Goal: Task Accomplishment & Management: Complete application form

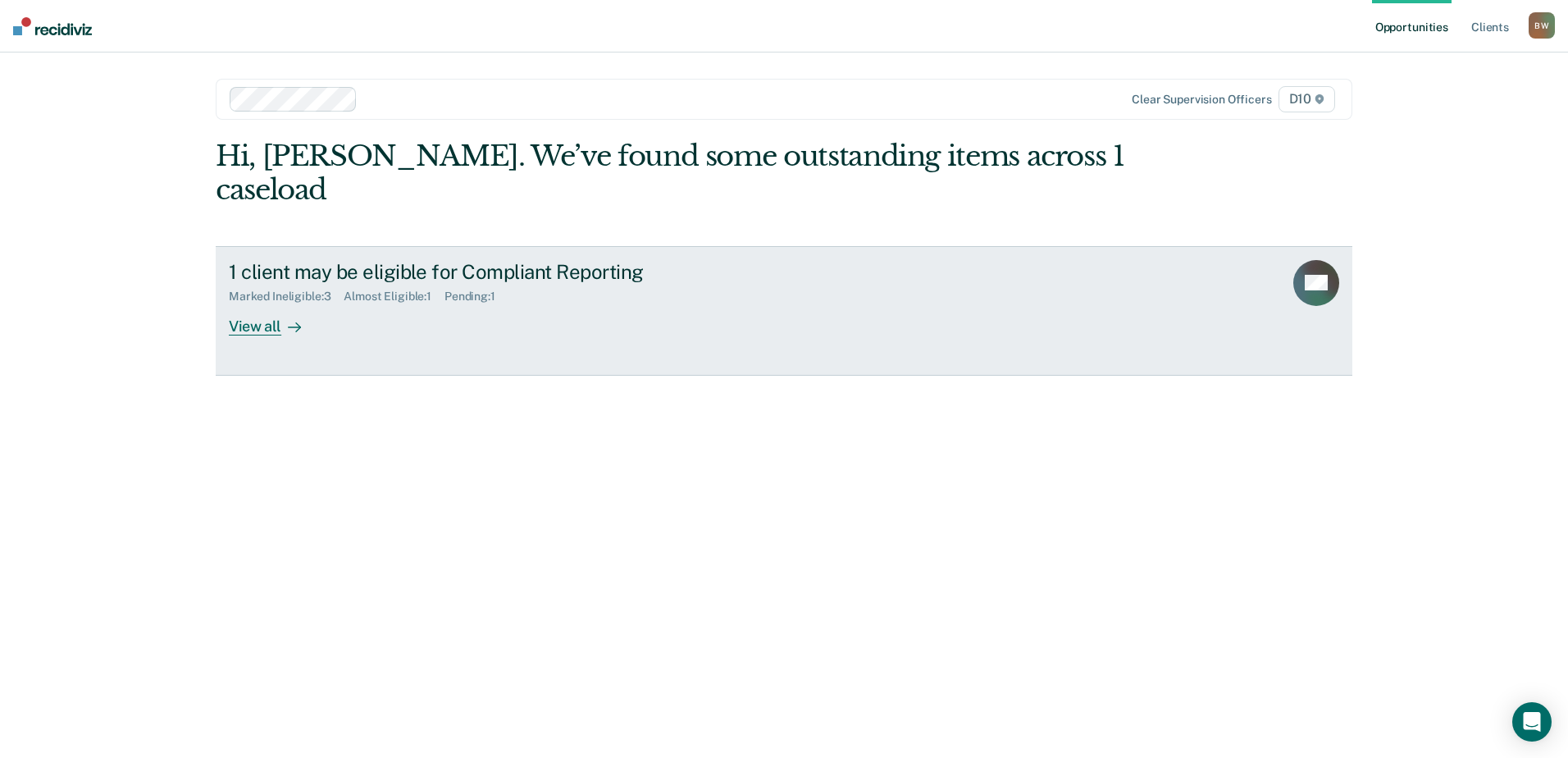
click at [276, 303] on div "View all" at bounding box center [275, 319] width 92 height 32
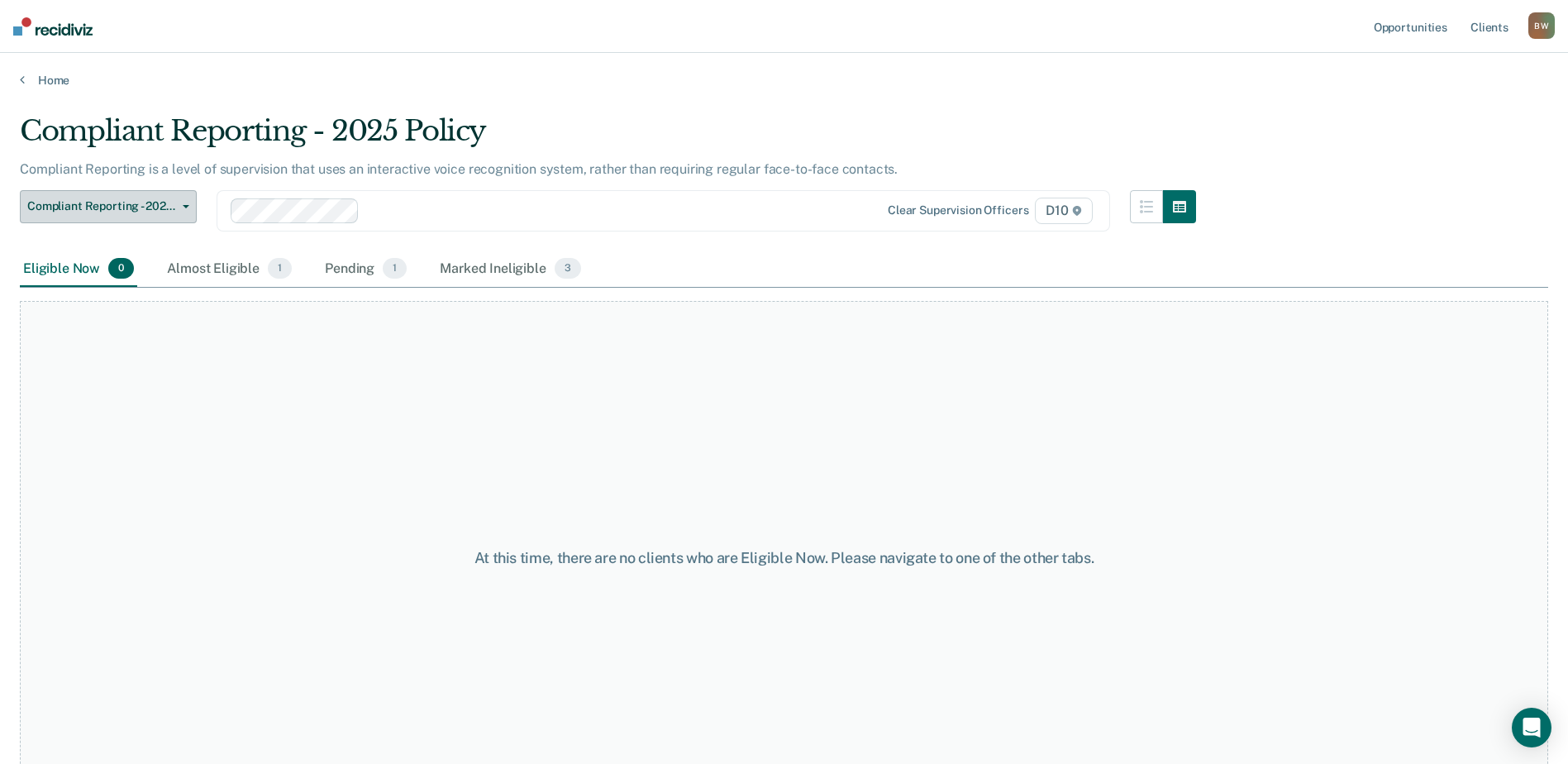
click at [170, 207] on span "Compliant Reporting - 2025 Policy" at bounding box center [102, 206] width 149 height 14
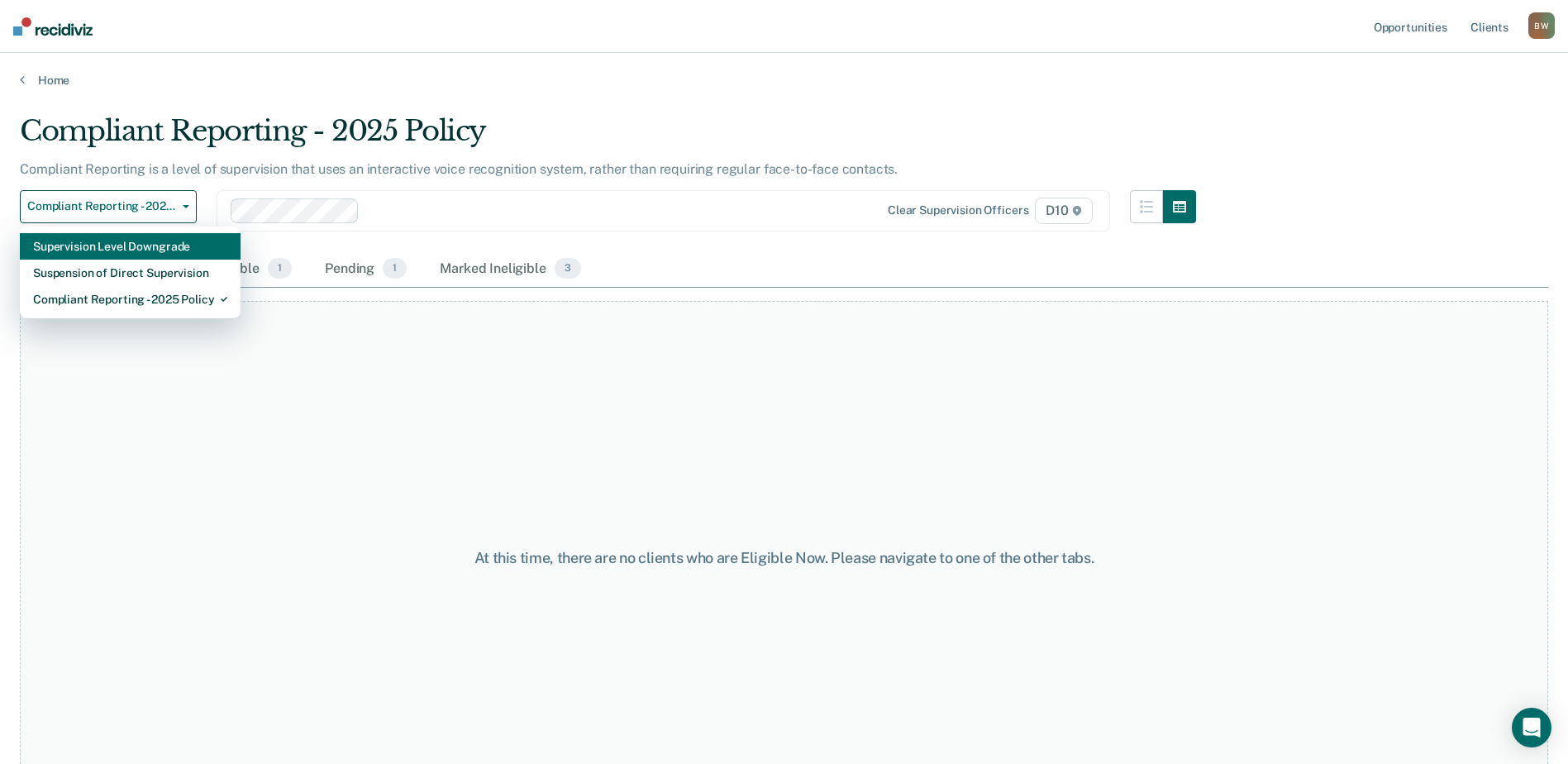
click at [176, 254] on div "Supervision Level Downgrade" at bounding box center [130, 246] width 194 height 27
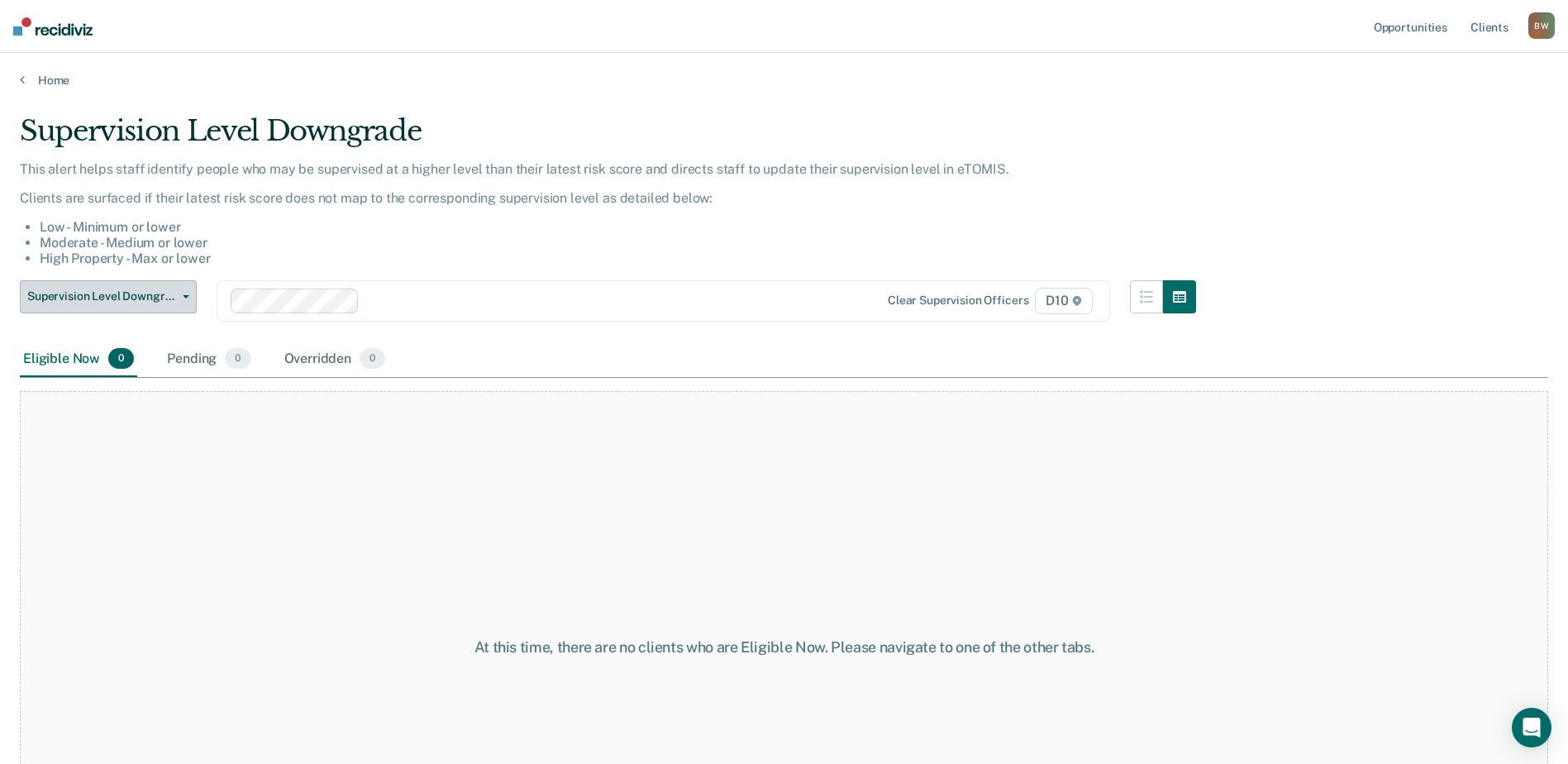
click at [171, 299] on span "Supervision Level Downgrade" at bounding box center [102, 296] width 149 height 14
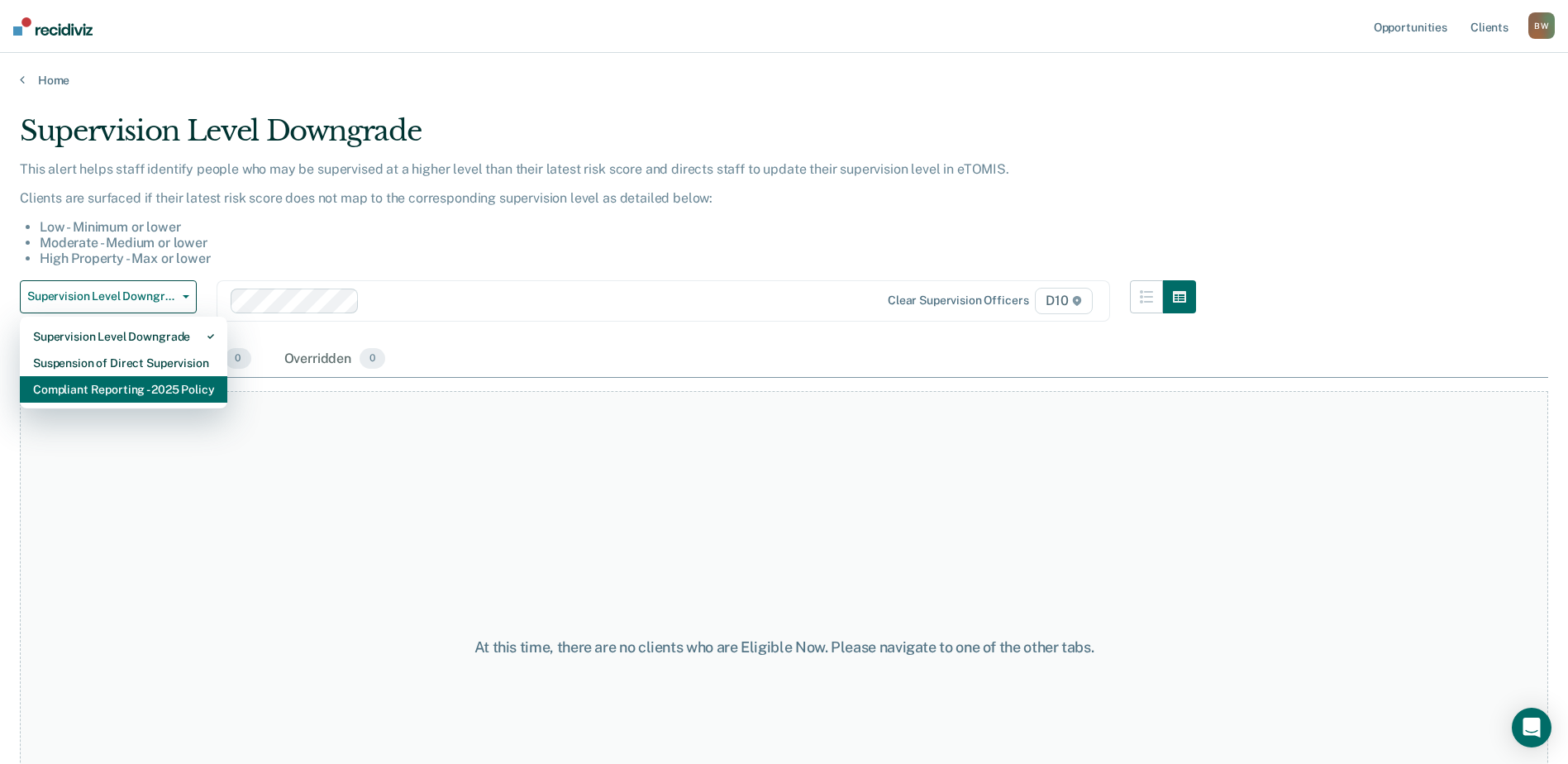
click at [140, 393] on div "Compliant Reporting - 2025 Policy" at bounding box center [124, 389] width 181 height 27
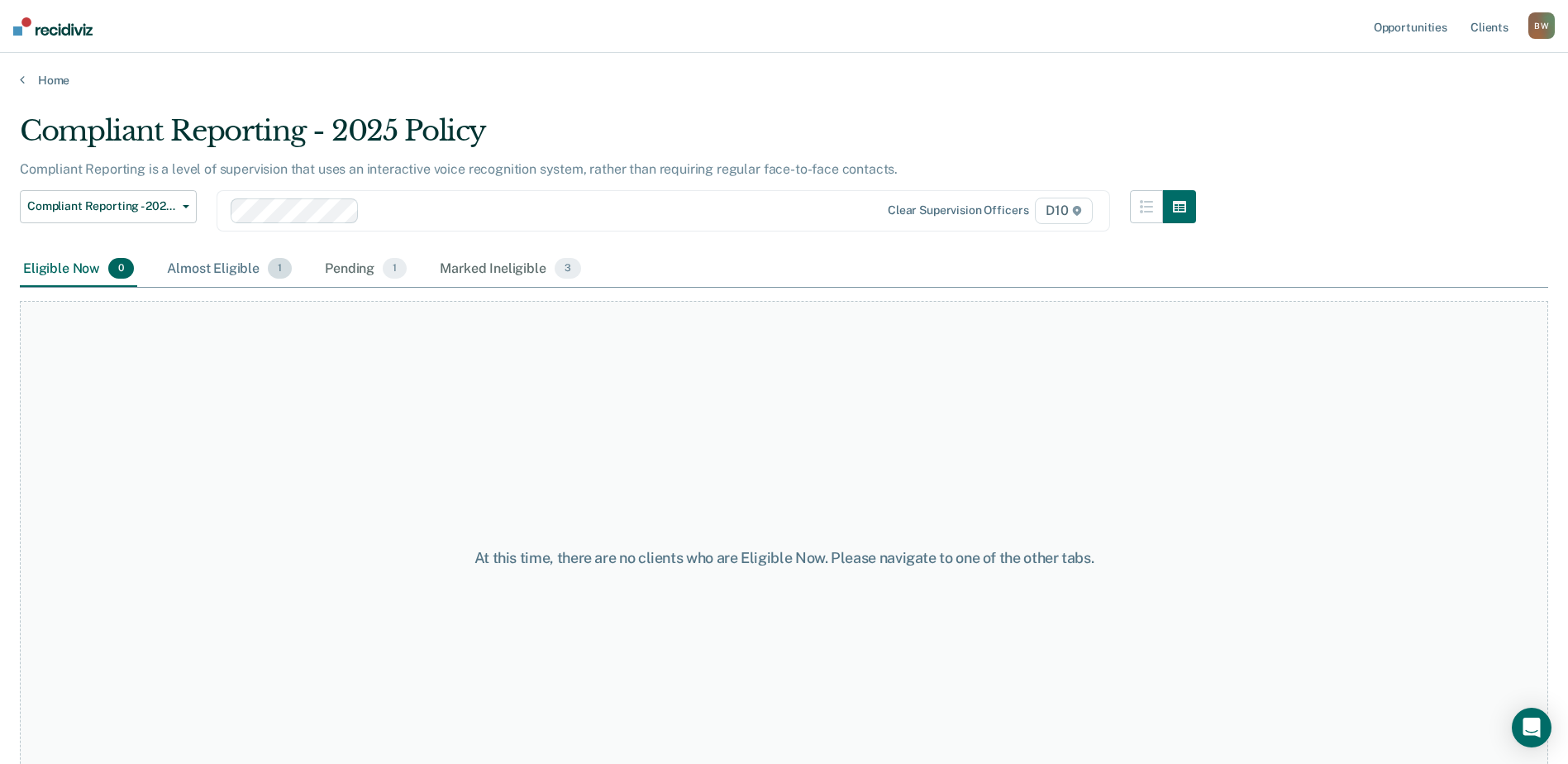
click at [225, 273] on div "Almost Eligible 1" at bounding box center [229, 269] width 131 height 36
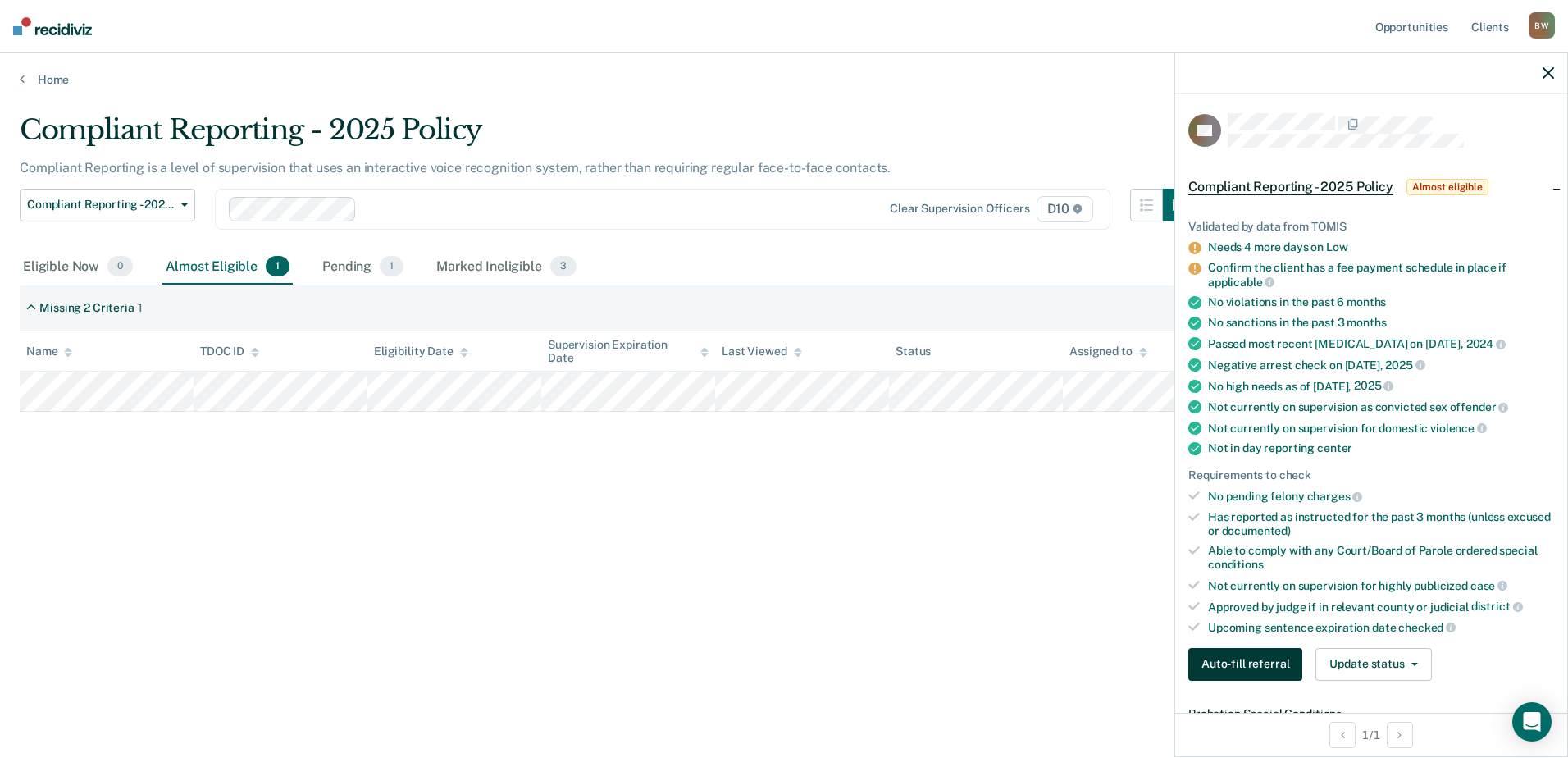
click at [1238, 665] on button "Auto-fill referral" at bounding box center [1245, 665] width 114 height 33
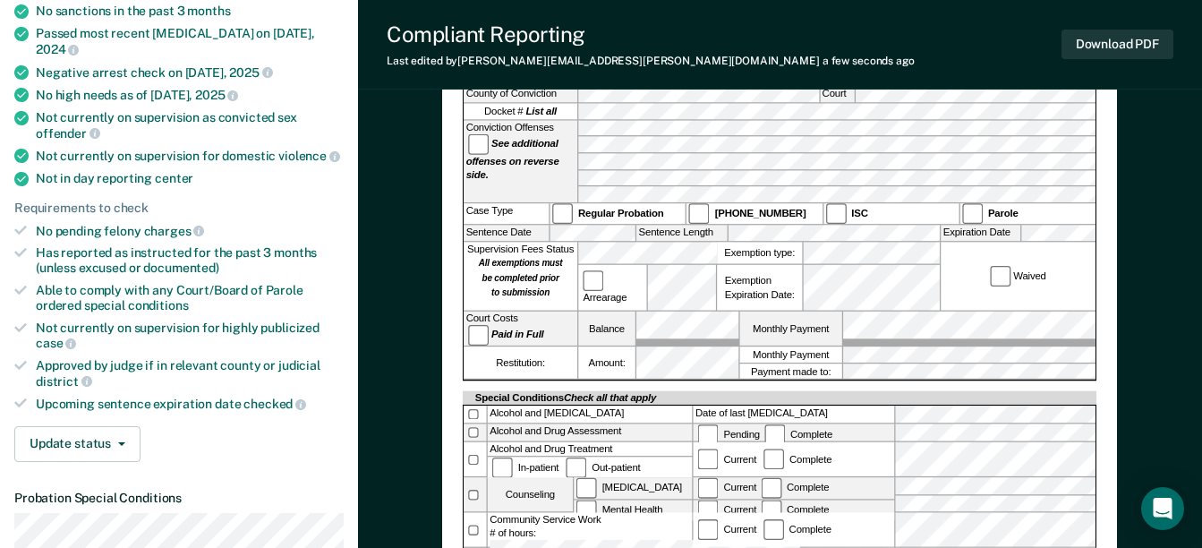
scroll to position [447, 0]
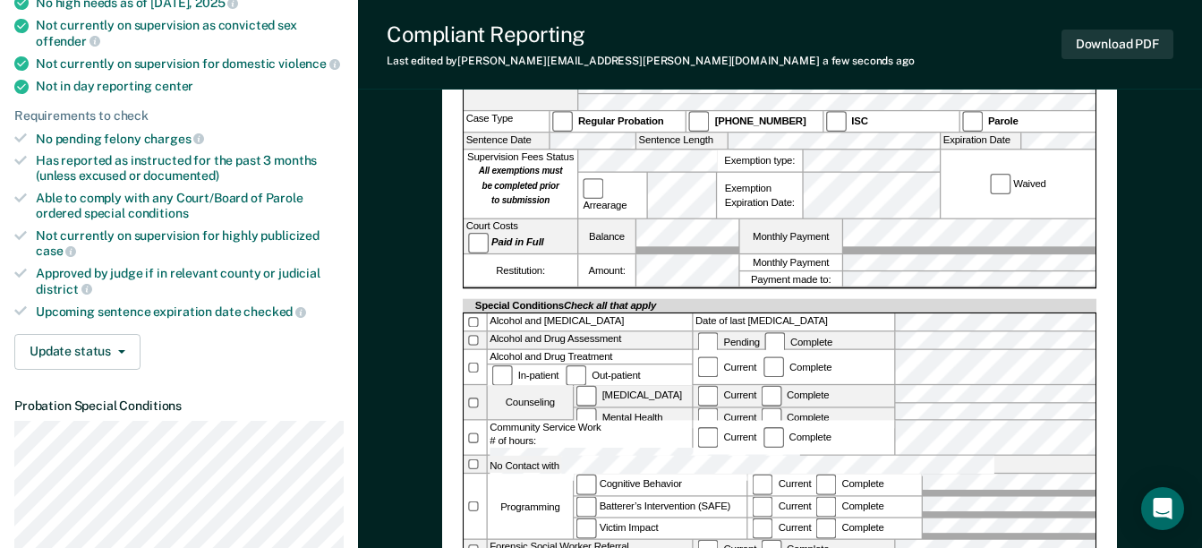
click at [779, 513] on div "[US_STATE] DEPARTMENT OF CORRECTION COMMUNITY SUPERVISION Telephone Reporting R…" at bounding box center [780, 141] width 634 height 839
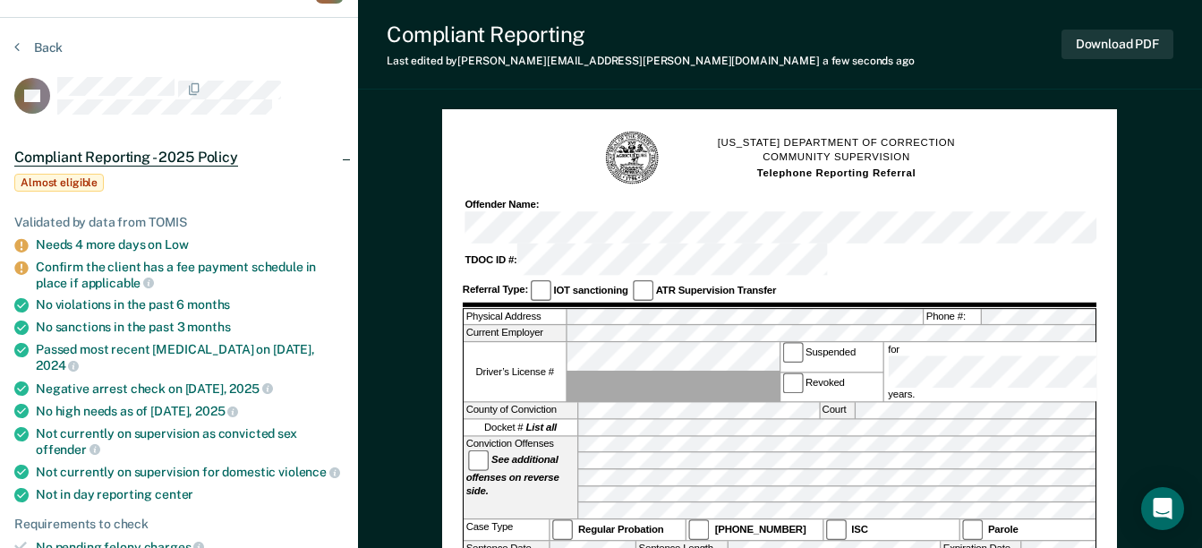
scroll to position [0, 0]
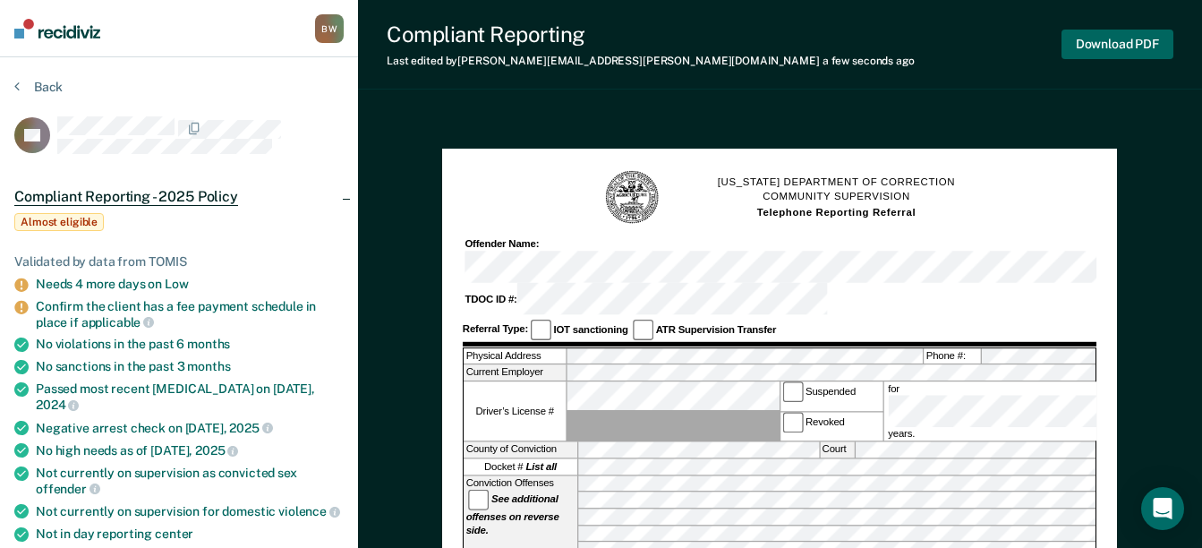
click at [1117, 38] on button "Download PDF" at bounding box center [1117, 45] width 112 height 30
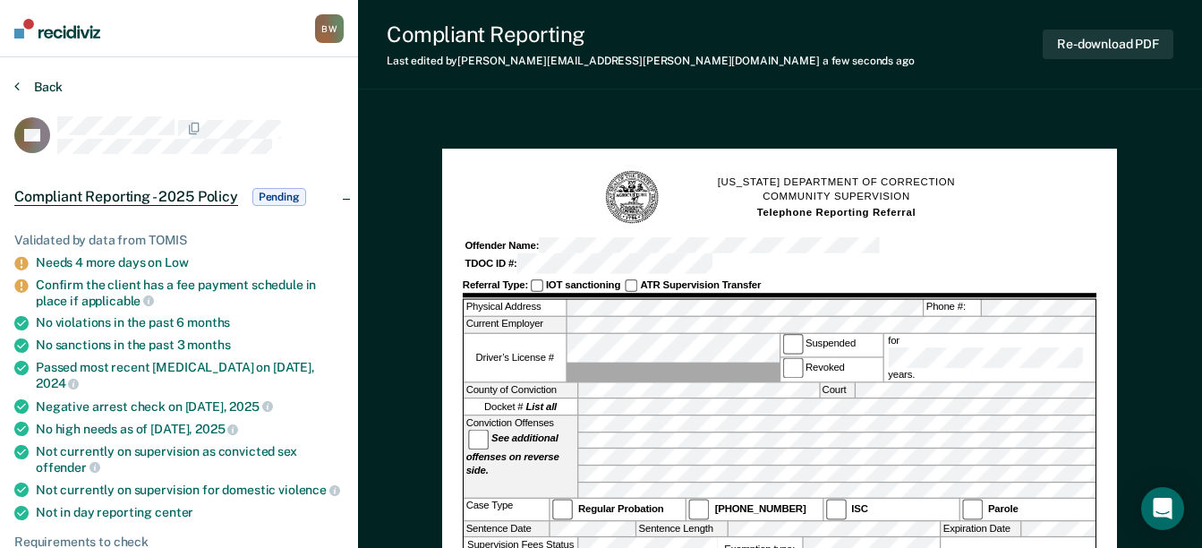
click at [38, 87] on button "Back" at bounding box center [38, 87] width 48 height 16
